Goal: Information Seeking & Learning: Learn about a topic

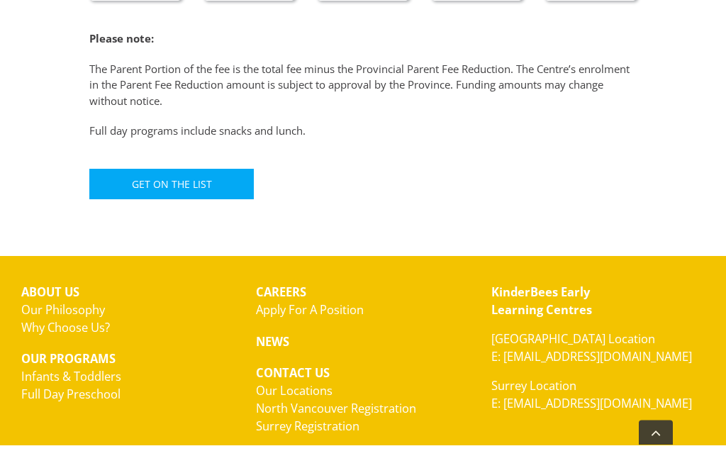
scroll to position [1068, 0]
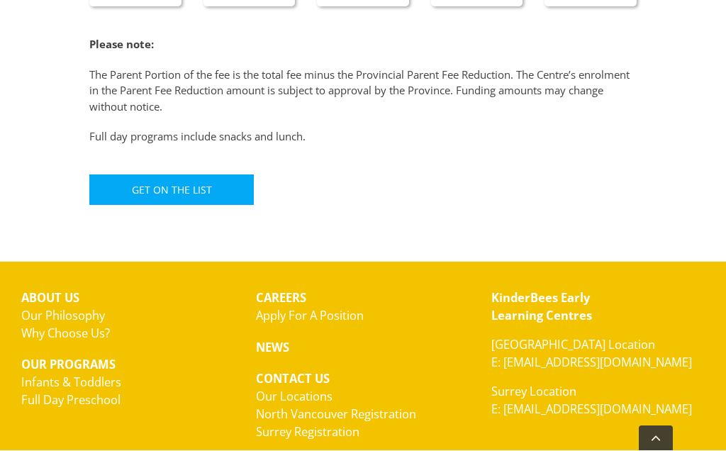
click at [651, 416] on div "KinderBees Early Learning Centres North Vancouver Location E: hello@kinderbees.…" at bounding box center [598, 382] width 235 height 207
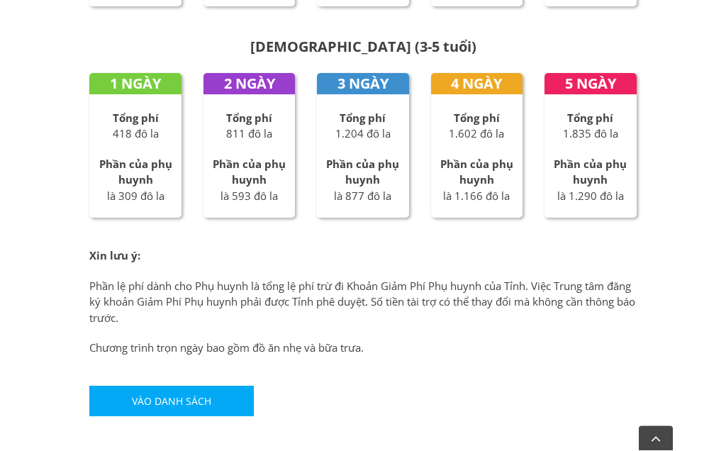
scroll to position [892, 0]
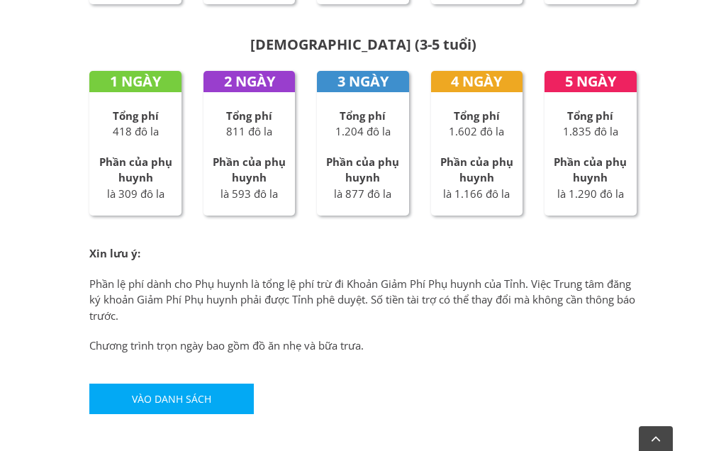
click at [152, 384] on link "Vào danh sách" at bounding box center [171, 399] width 164 height 31
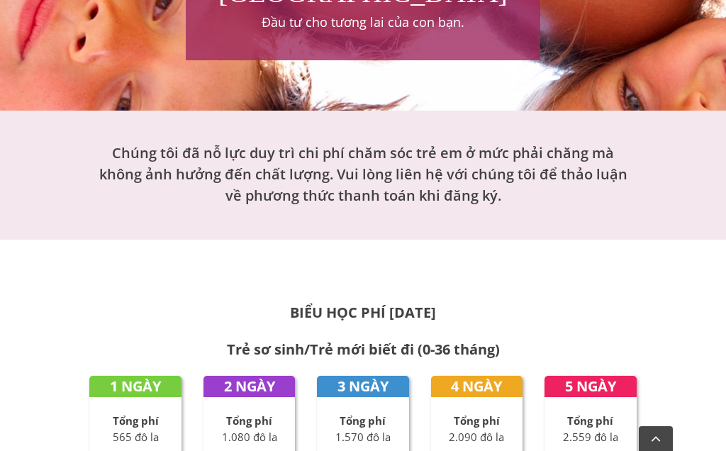
scroll to position [453, 0]
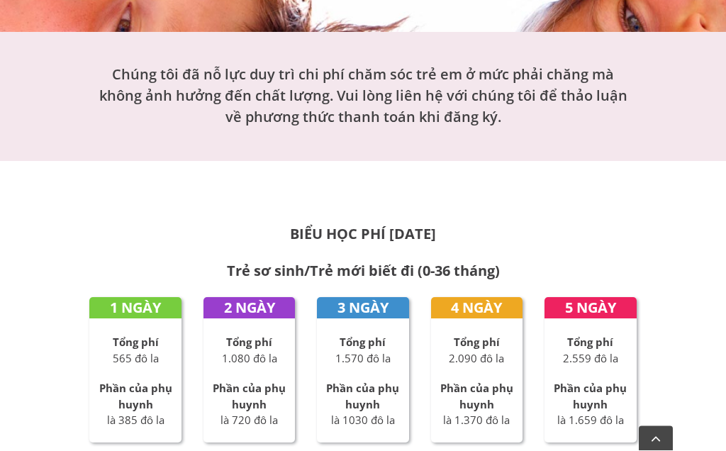
click at [609, 367] on div "Tổng phí 2.559 đô la Phần của phụ huynh là 1.659 đô la" at bounding box center [591, 382] width 92 height 94
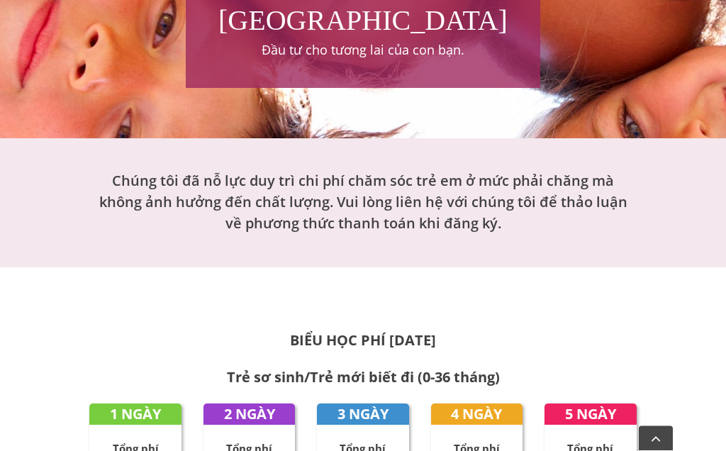
scroll to position [138, 0]
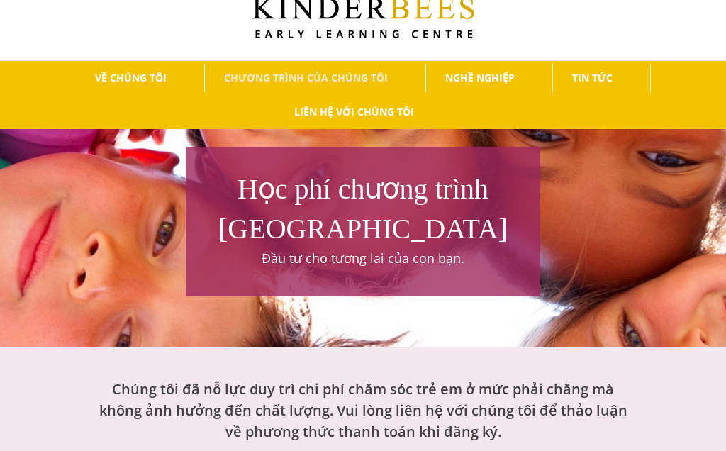
click at [497, 65] on link "NGHỀ NGHIỆP" at bounding box center [480, 79] width 109 height 28
click at [500, 104] on font "Ứng tuyển vị trí" at bounding box center [496, 104] width 74 height 13
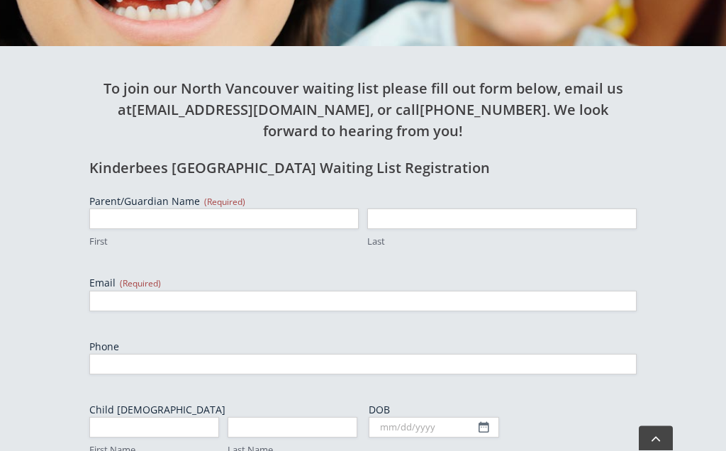
scroll to position [406, 0]
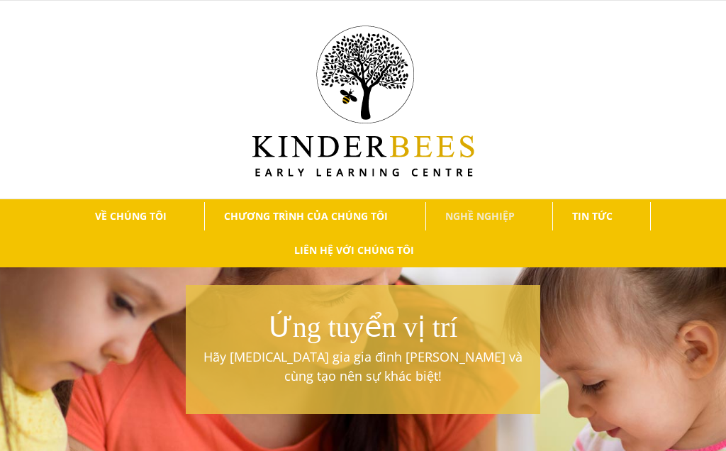
click at [587, 211] on font "TIN TỨC" at bounding box center [592, 215] width 40 height 13
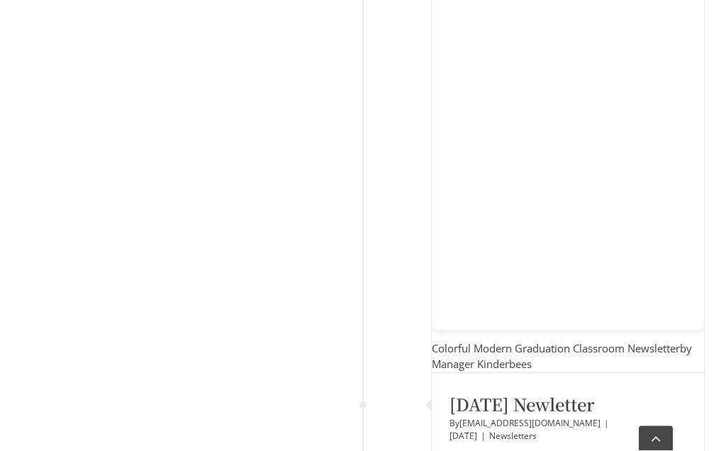
scroll to position [2223, 0]
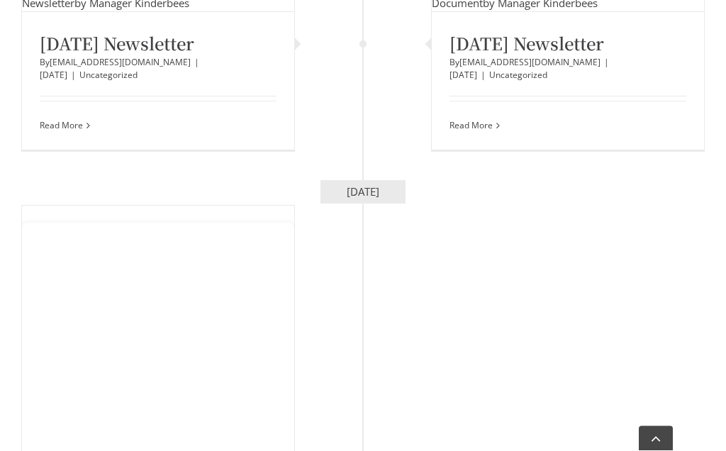
scroll to position [1386, 0]
